Goal: Task Accomplishment & Management: Use online tool/utility

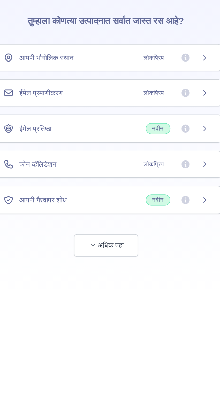
click at [153, 67] on icon at bounding box center [150, 66] width 5 height 5
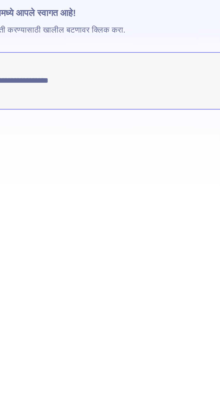
type textarea "**********"
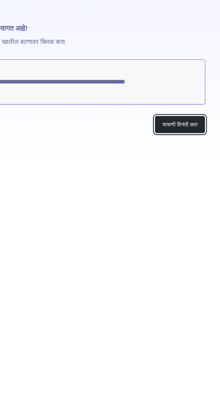
click at [198, 106] on font "चाचणी विनंती करा" at bounding box center [194, 106] width 23 height 4
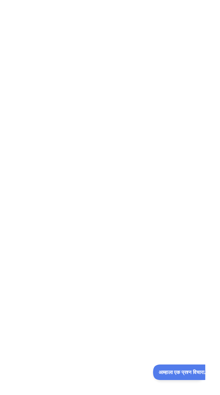
click at [175, 370] on font "आम्हाला एक प्रश्न विचारा." at bounding box center [173, 370] width 33 height 4
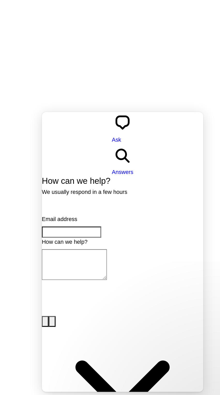
click at [77, 181] on input "Email address" at bounding box center [60, 184] width 36 height 7
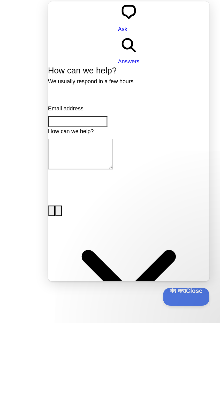
type input "**********"
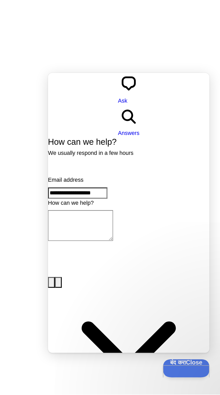
click at [75, 302] on span "Send a message" at bounding box center [62, 304] width 25 height 4
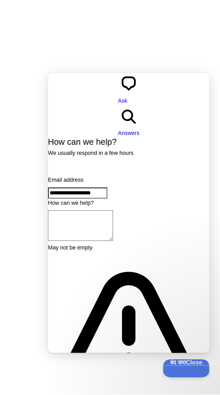
click at [87, 155] on textarea "How can we help?" at bounding box center [67, 164] width 39 height 18
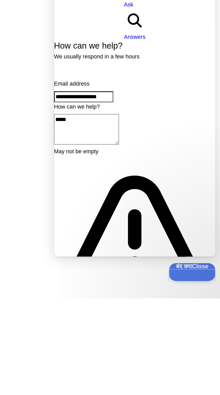
type textarea "*****"
click at [81, 309] on span "Send a message" at bounding box center [68, 311] width 25 height 4
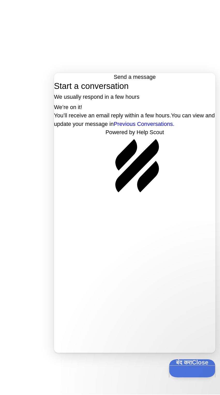
click at [184, 369] on button "बंद करा Close" at bounding box center [183, 364] width 28 height 11
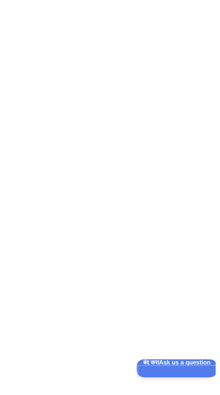
click at [156, 363] on span "बंद करा Ask us a question" at bounding box center [161, 361] width 48 height 4
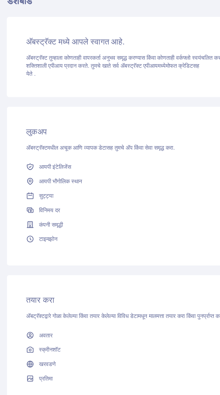
scroll to position [10, 0]
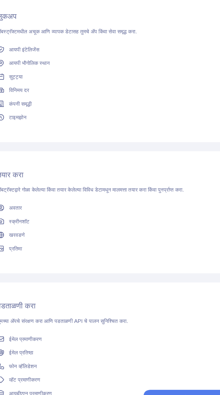
click at [58, 356] on font "फोन व्हॅलिडेशन" at bounding box center [55, 358] width 19 height 4
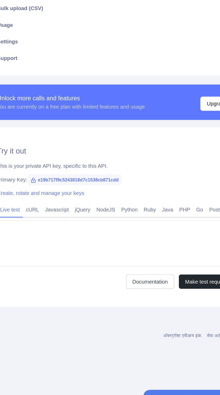
type textarea "**********"
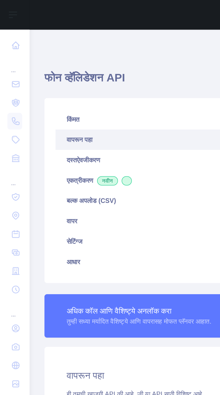
click at [10, 67] on icon at bounding box center [8, 67] width 5 height 5
click at [81, 79] on link "वापरून पहा" at bounding box center [118, 77] width 175 height 11
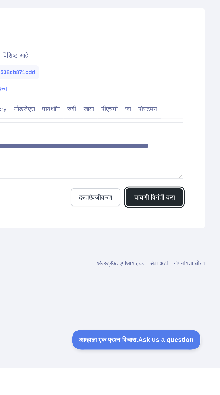
click at [187, 299] on font "चाचणी विनंती करा" at bounding box center [183, 300] width 23 height 4
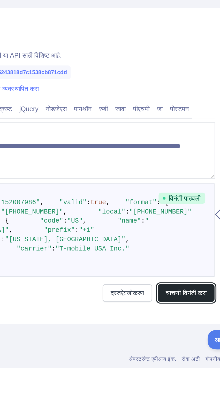
scroll to position [0, 58]
click at [125, 300] on font "विनंती पाठवली" at bounding box center [124, 300] width 18 height 4
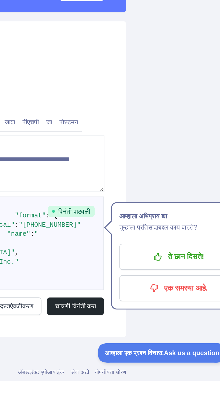
scroll to position [0, 0]
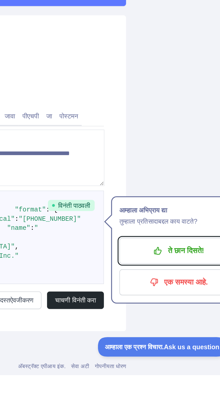
click at [182, 327] on font "ते छान दिसते!" at bounding box center [187, 325] width 20 height 4
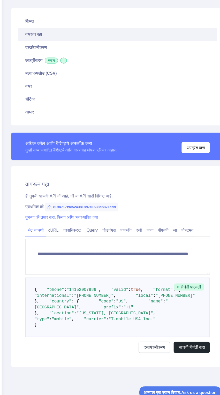
scroll to position [21, 0]
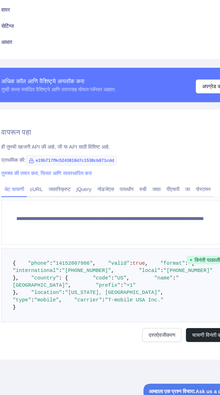
click at [84, 287] on span ""14152007986"" at bounding box center [87, 289] width 28 height 4
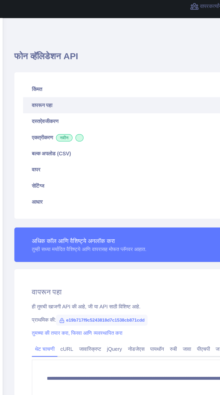
scroll to position [13, 0]
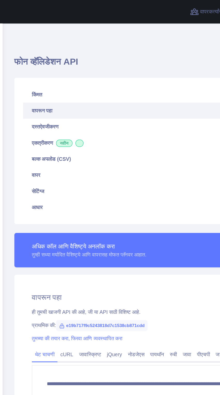
click at [48, 141] on link "आधार" at bounding box center [118, 146] width 175 height 11
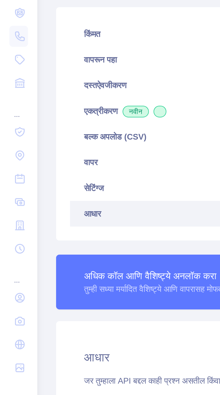
click at [9, 121] on icon at bounding box center [8, 120] width 5 height 5
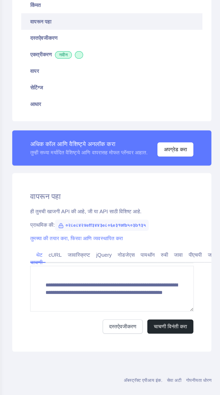
click at [150, 218] on div "साइडबार उघडा साइडबार उघडा डॅशबोर्ड पडताळणी करण्यासाठी API ईमेल प्रमाणीकरण ईमेल …" at bounding box center [110, 197] width 220 height 395
